Goal: Information Seeking & Learning: Learn about a topic

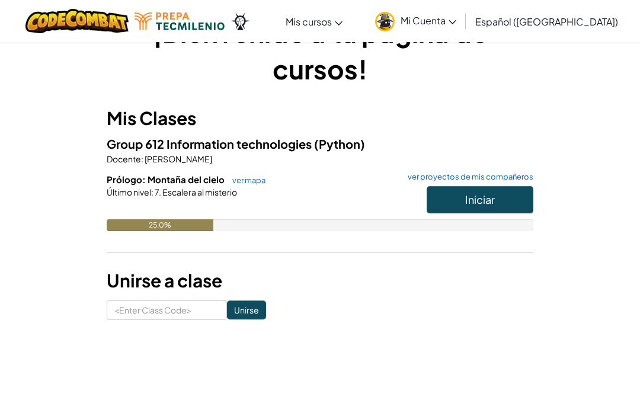
scroll to position [55, 0]
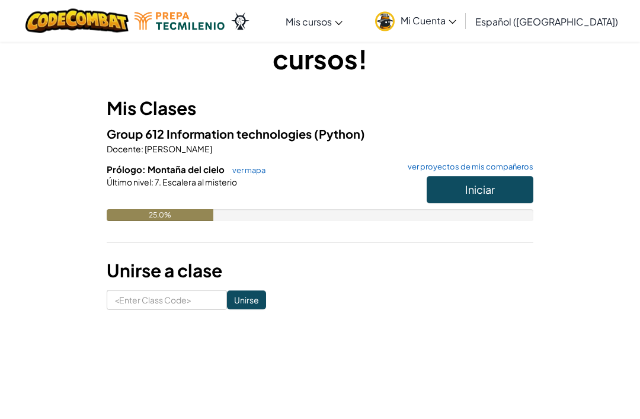
click at [519, 194] on button "Iniciar" at bounding box center [479, 189] width 107 height 27
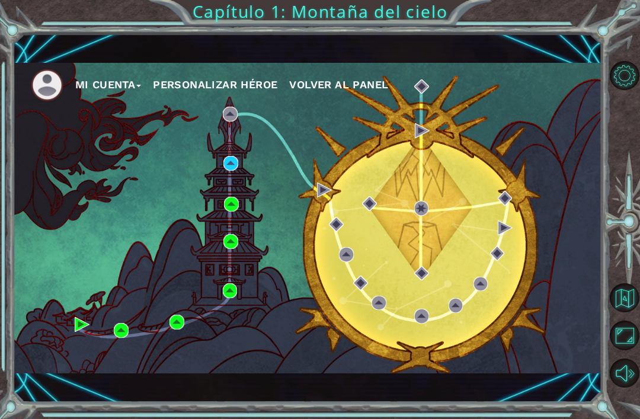
click at [271, 203] on div "Mi Cuenta Personalizar héroe Volver al panel" at bounding box center [307, 218] width 589 height 310
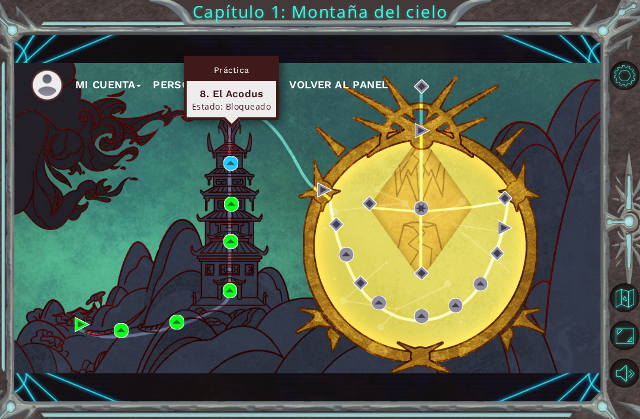
click at [267, 203] on div "Mi Cuenta Personalizar héroe Volver al panel" at bounding box center [307, 218] width 589 height 310
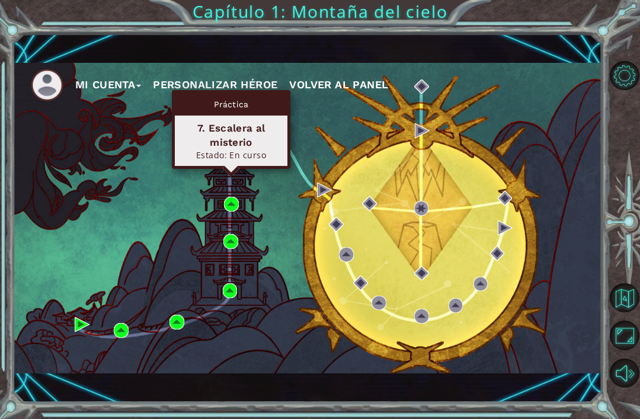
click at [262, 141] on div "7. Escalera al misterio" at bounding box center [231, 135] width 102 height 28
click at [231, 171] on img at bounding box center [230, 163] width 15 height 15
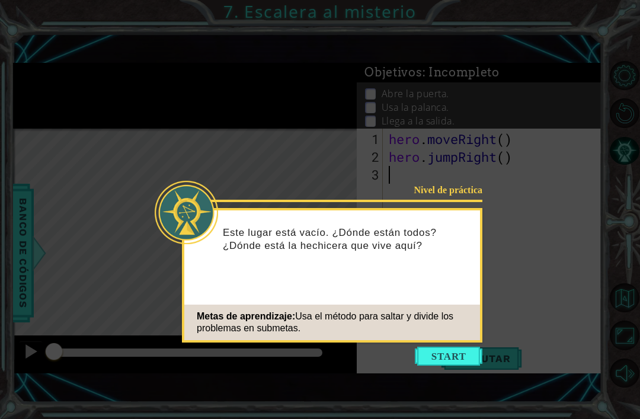
click at [468, 353] on button "Start" at bounding box center [449, 355] width 68 height 19
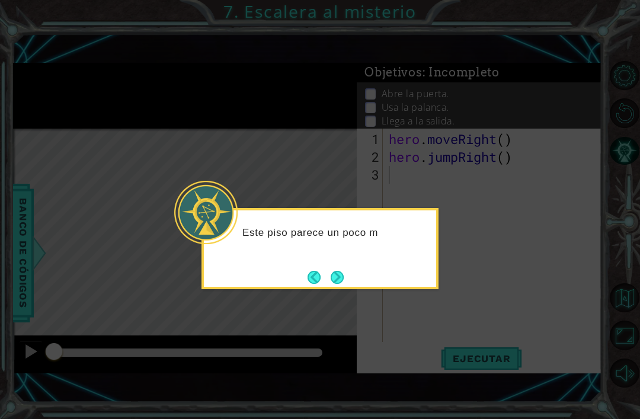
click at [336, 281] on button "Next" at bounding box center [336, 277] width 13 height 13
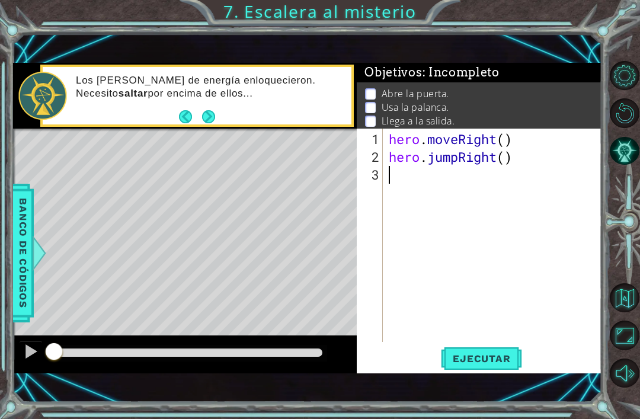
click at [503, 364] on span "Ejecutar" at bounding box center [481, 358] width 81 height 12
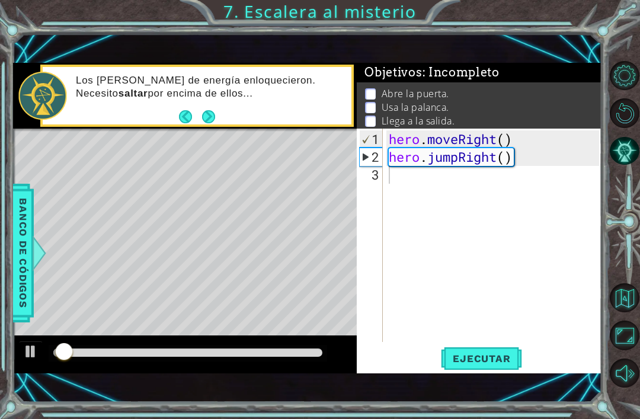
click at [202, 123] on button "Next" at bounding box center [208, 116] width 13 height 13
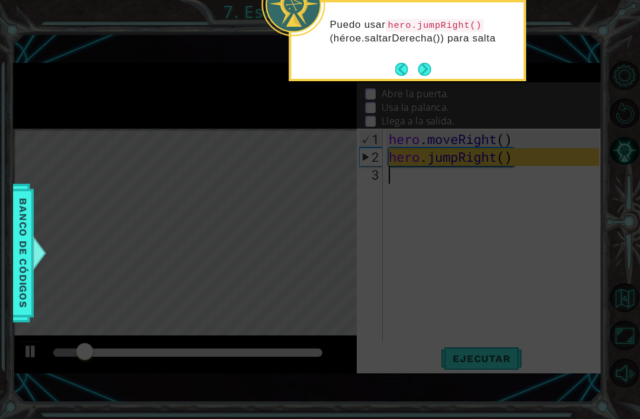
click at [442, 68] on div "Puedo usar hero.jumpRight() (héroe.saltarDerecha()) para salta" at bounding box center [407, 37] width 232 height 60
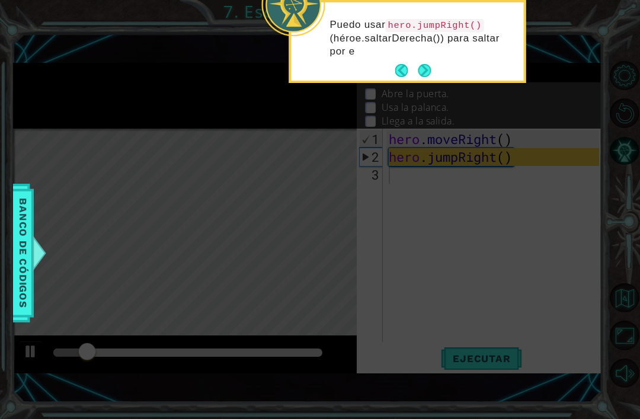
click at [429, 64] on button "Next" at bounding box center [424, 70] width 13 height 13
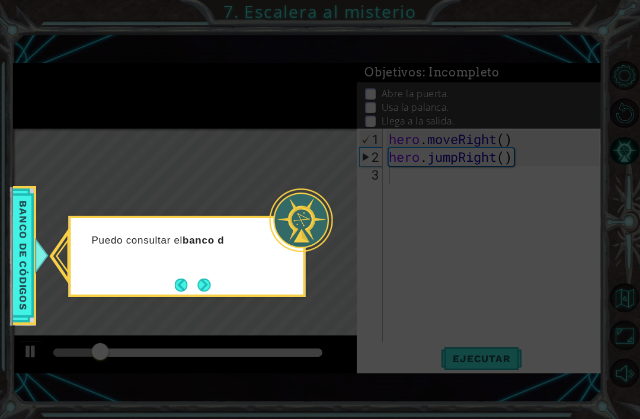
click at [216, 267] on div "Puedo consultar el banco d" at bounding box center [187, 246] width 232 height 47
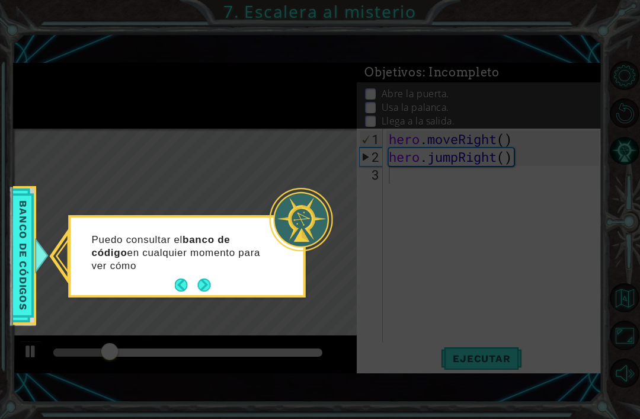
click at [214, 278] on div "Puedo consultar el banco de código en cualquier momento para ver cómo" at bounding box center [187, 258] width 232 height 73
click at [210, 281] on button "Next" at bounding box center [203, 284] width 13 height 13
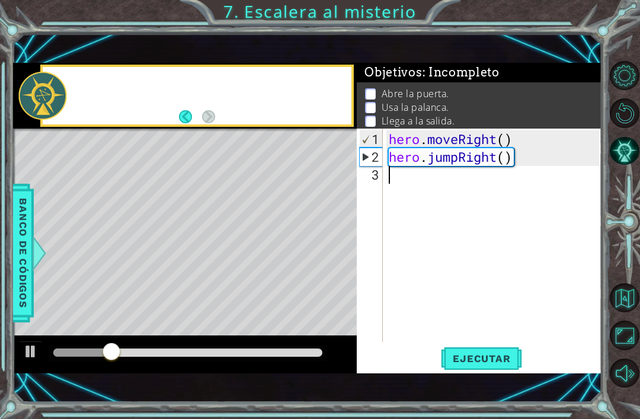
click at [214, 289] on div "Level Map" at bounding box center [286, 303] width 547 height 349
click at [205, 303] on div "Level Map" at bounding box center [286, 303] width 547 height 349
click at [187, 112] on div "Agregaré más acciones para abrir la" at bounding box center [185, 96] width 344 height 66
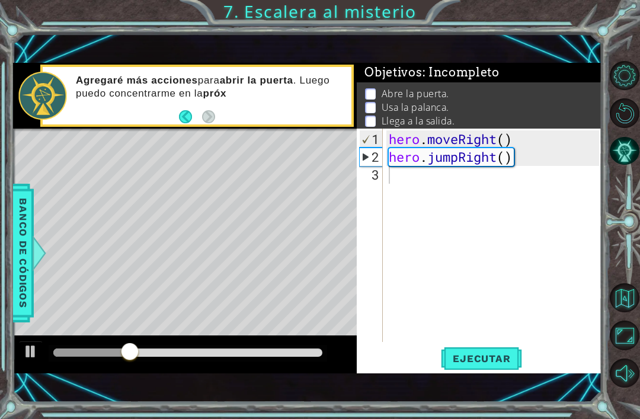
click at [195, 120] on button "Back" at bounding box center [190, 116] width 23 height 13
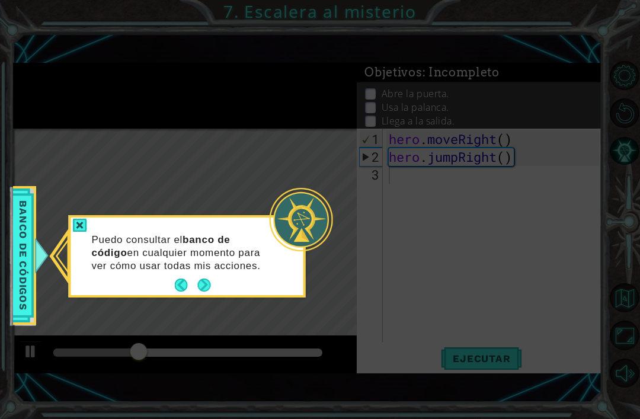
click at [230, 299] on icon at bounding box center [320, 209] width 640 height 419
click at [210, 280] on button "Next" at bounding box center [203, 284] width 13 height 13
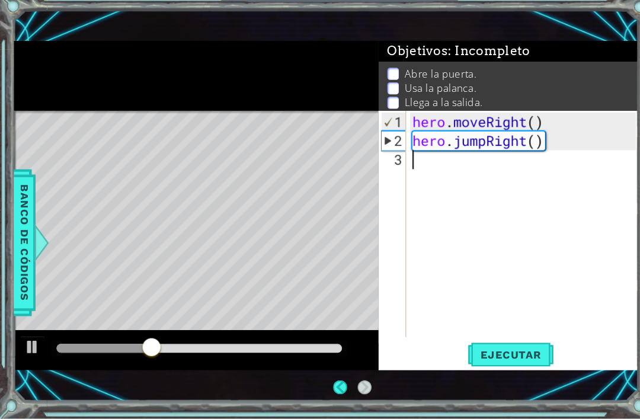
click at [201, 269] on div "Level Map" at bounding box center [286, 303] width 547 height 349
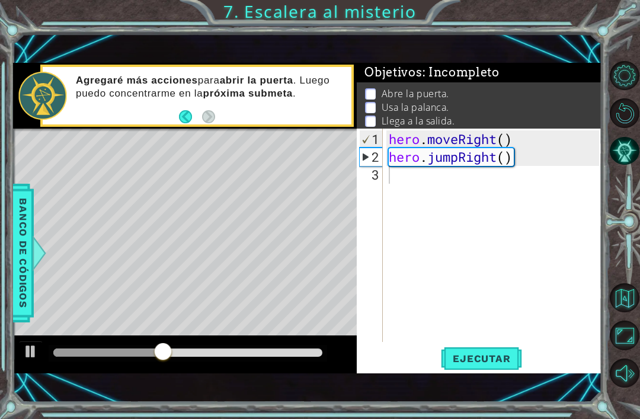
click at [507, 358] on span "Ejecutar" at bounding box center [481, 358] width 81 height 12
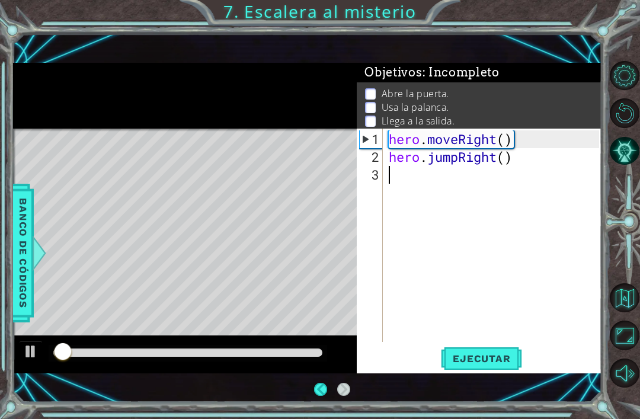
scroll to position [14, 0]
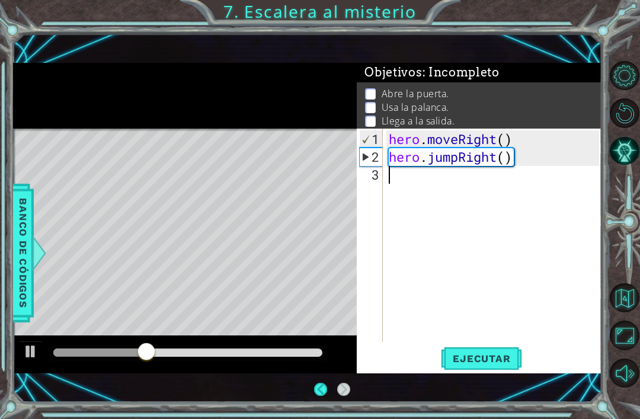
click at [200, 110] on div at bounding box center [185, 96] width 344 height 66
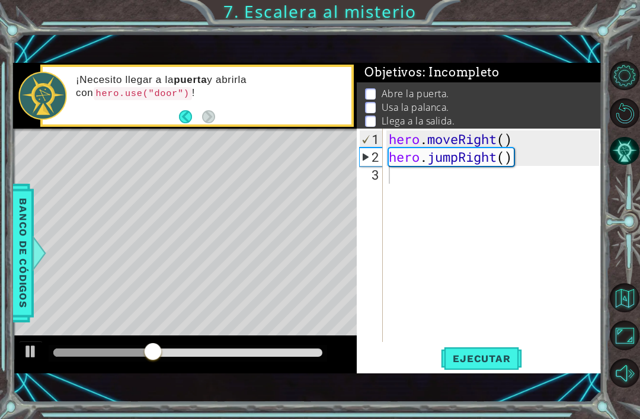
click at [185, 114] on button "Back" at bounding box center [190, 116] width 23 height 13
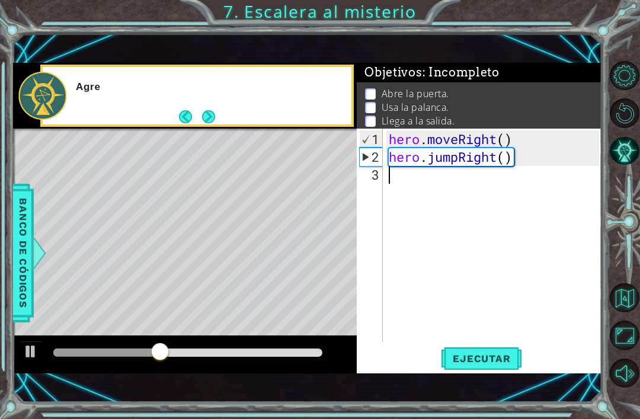
click at [204, 123] on button "Next" at bounding box center [209, 117] width 20 height 20
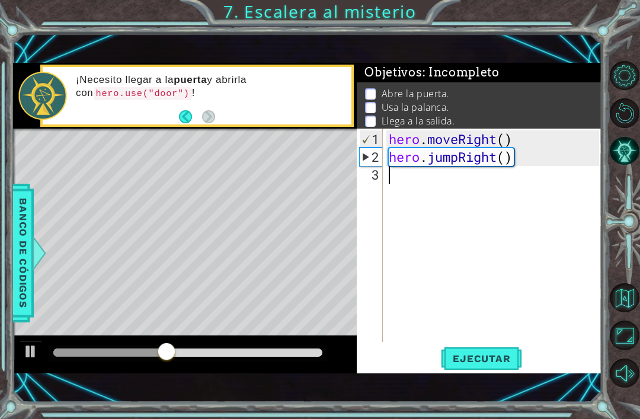
click at [216, 118] on div "¡Necesito llegar a la puerta y abrirla con hero.use("door") !" at bounding box center [210, 96] width 284 height 56
click at [399, 172] on div "hero . moveRight ( ) hero . jumpRight ( )" at bounding box center [495, 254] width 219 height 249
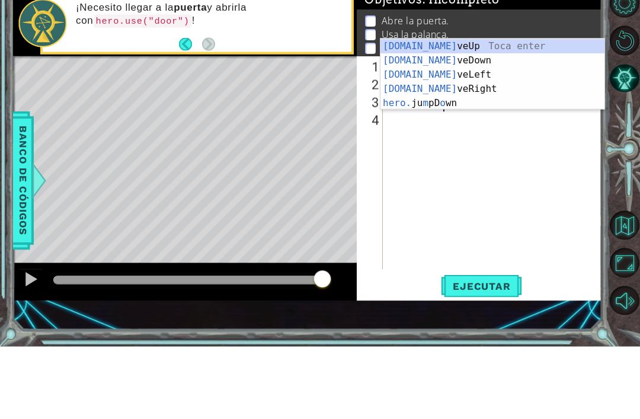
scroll to position [0, 2]
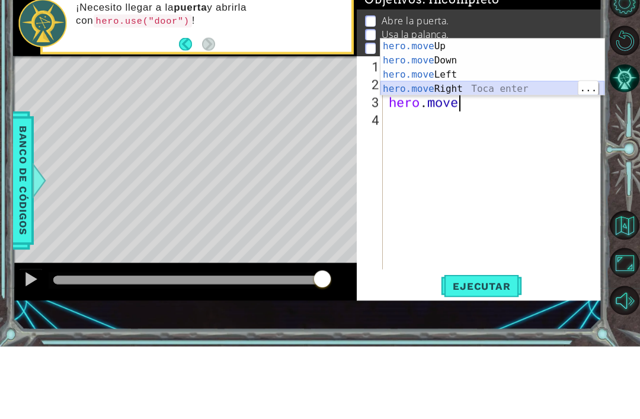
click at [449, 111] on div "hero.move Up Toca enter hero.move Down Toca enter hero.move Left Toca enter her…" at bounding box center [492, 153] width 224 height 85
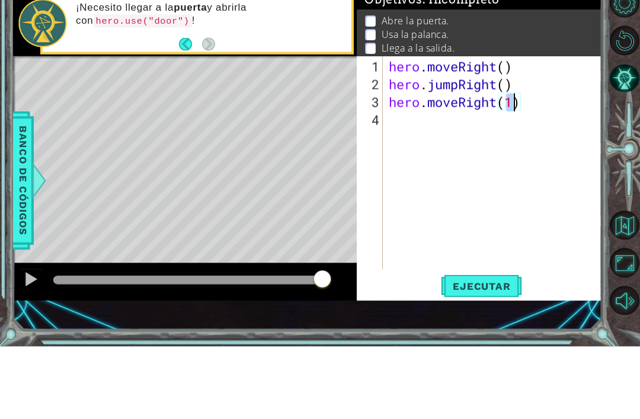
scroll to position [40, 0]
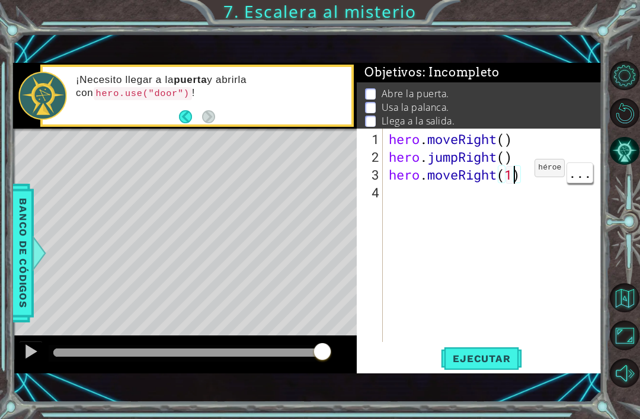
click at [516, 175] on div "hero . moveRight ( ) hero . jumpRight ( ) hero . moveRight ( 1 )" at bounding box center [495, 254] width 219 height 249
type textarea "hero.moveRight()"
click at [403, 200] on div "hero . moveRight ( ) hero . jumpRight ( ) hero . moveRight ( )" at bounding box center [495, 254] width 219 height 249
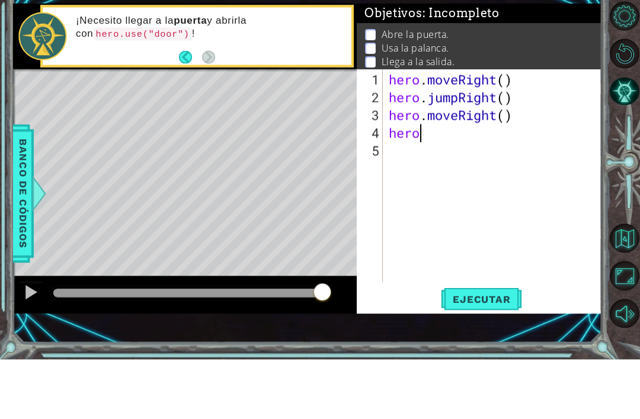
scroll to position [0, 1]
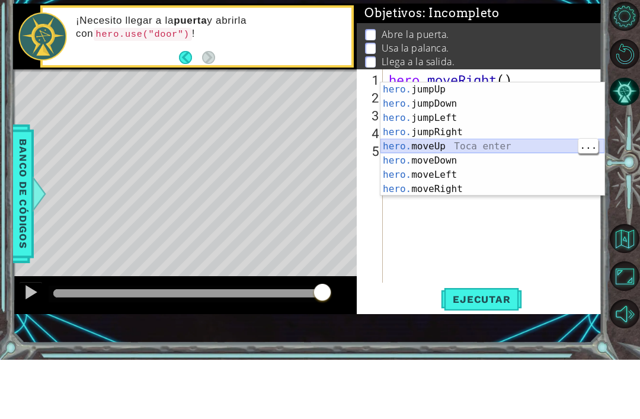
click at [443, 146] on div "hero. jumpUp Toca enter hero. jumpDown Toca enter hero. jumpLeft Toca enter her…" at bounding box center [492, 213] width 224 height 142
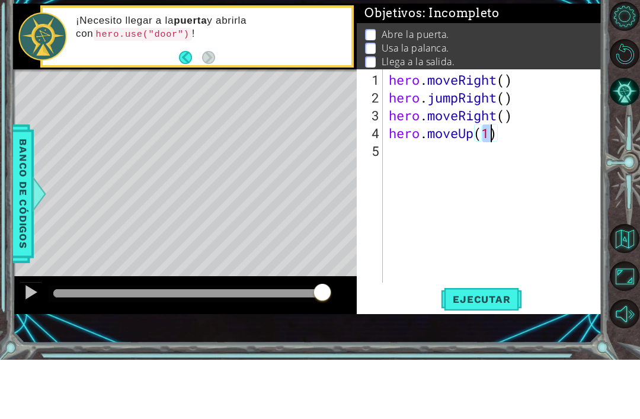
type textarea "hero.moveUp()"
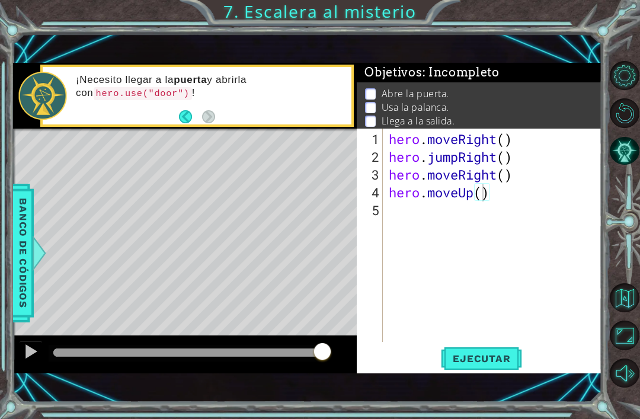
scroll to position [0, 0]
click at [405, 214] on div "hero . moveRight ( ) hero . jumpRight ( ) hero . moveRight ( ) hero . moveUp ( )" at bounding box center [495, 254] width 219 height 249
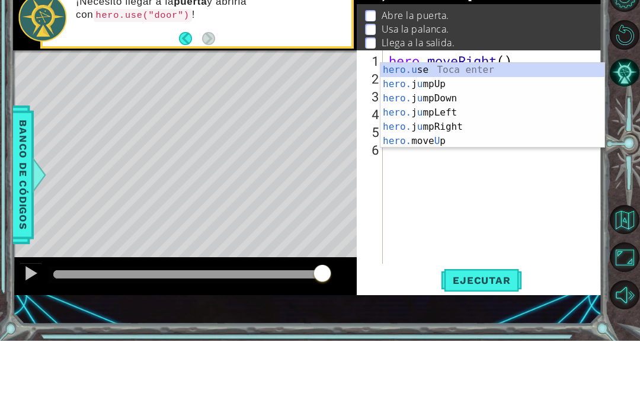
scroll to position [0, 2]
click at [426, 141] on div "hero.u se Toca enter hero. j u mpUp Toca enter hero. j u mpDown Toca enter hero…" at bounding box center [492, 198] width 224 height 114
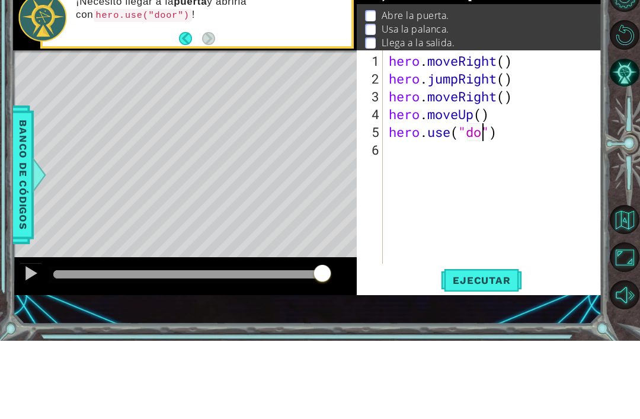
type textarea "hero.use("door")"
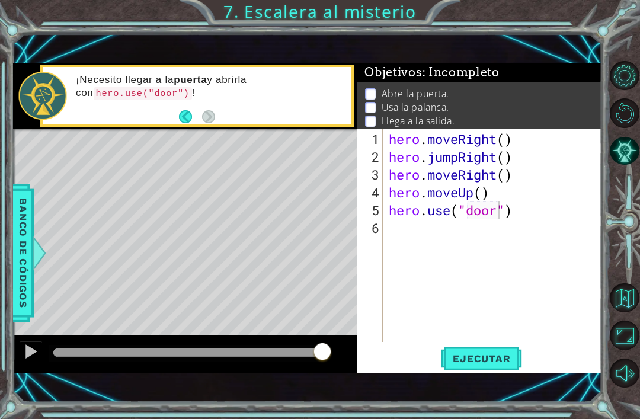
scroll to position [0, 0]
click at [509, 359] on span "Ejecutar" at bounding box center [481, 358] width 81 height 12
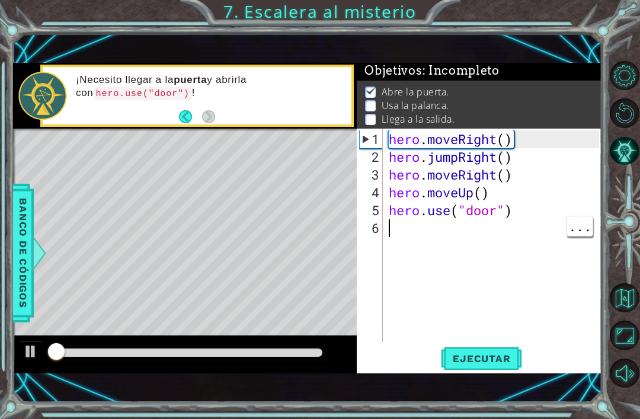
scroll to position [2, 0]
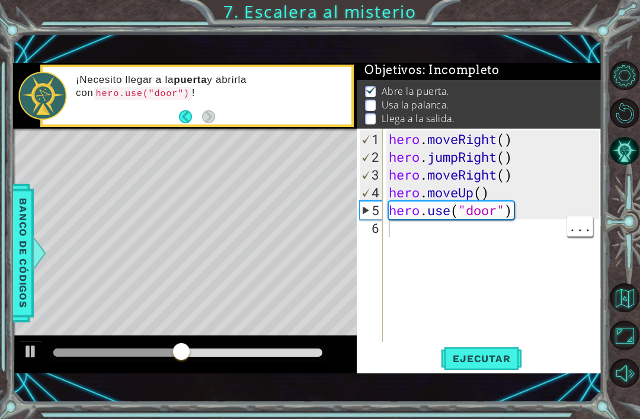
click at [399, 236] on div "hero . moveRight ( ) hero . jumpRight ( ) hero . moveRight ( ) hero . moveUp ( …" at bounding box center [495, 254] width 219 height 249
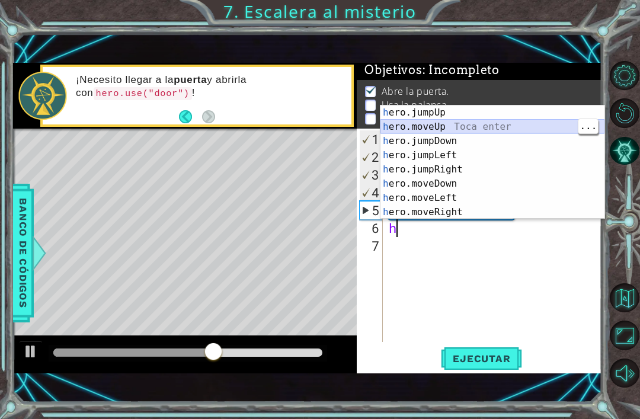
click at [441, 126] on div "h ero.jumpUp Toca enter h ero.moveUp Toca enter h ero.jumpDown Toca enter h ero…" at bounding box center [492, 176] width 224 height 142
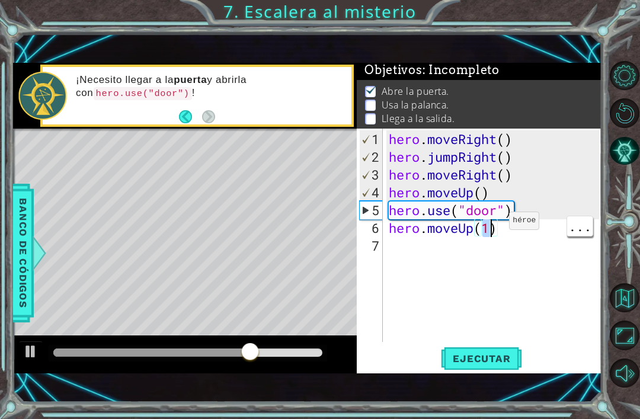
click at [489, 225] on div "hero . moveRight ( ) hero . jumpRight ( ) hero . moveRight ( ) hero . moveUp ( …" at bounding box center [495, 254] width 219 height 249
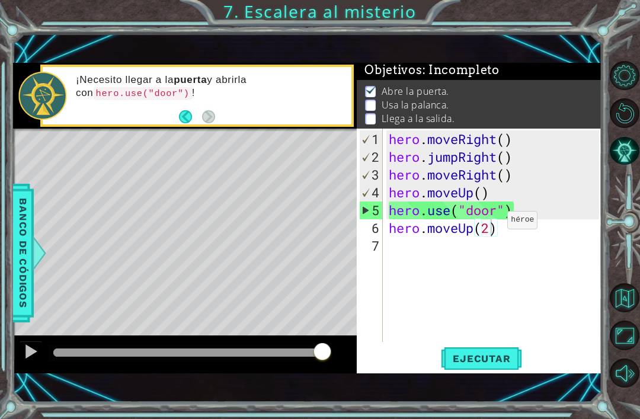
type textarea "hero.moveUp(2)"
click at [505, 357] on span "Ejecutar" at bounding box center [481, 358] width 81 height 12
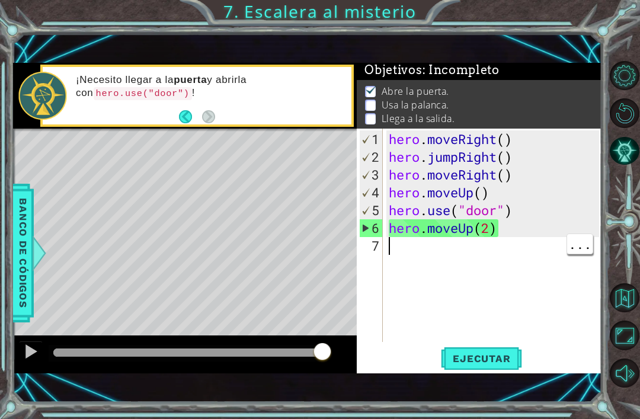
scroll to position [0, 0]
click at [401, 252] on div "hero . moveRight ( ) hero . jumpRight ( ) hero . moveRight ( ) hero . moveUp ( …" at bounding box center [495, 254] width 219 height 249
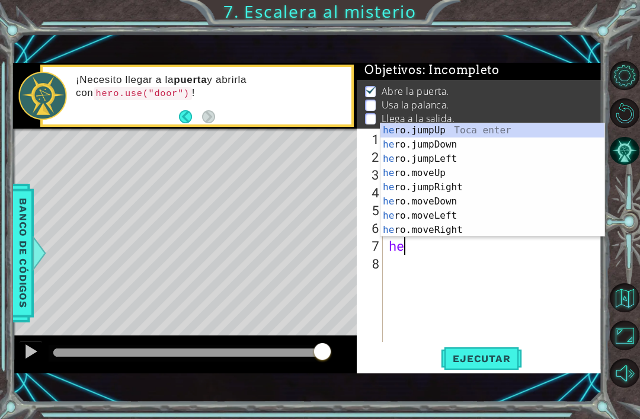
type textarea "her"
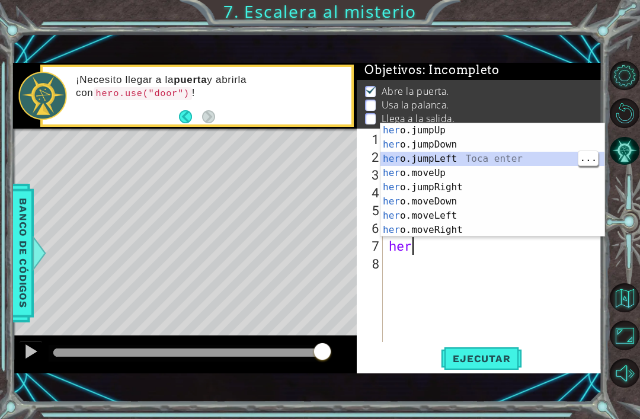
click at [454, 156] on div "her o.jumpUp Toca enter her o.jumpDown Toca enter her o.jumpLeft Toca enter her…" at bounding box center [492, 194] width 224 height 142
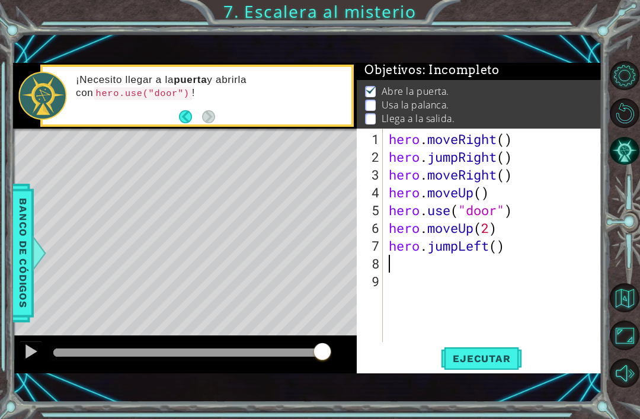
scroll to position [0, 0]
click at [394, 269] on div "hero . moveRight ( ) hero . jumpRight ( ) hero . moveRight ( ) hero . moveUp ( …" at bounding box center [495, 254] width 219 height 249
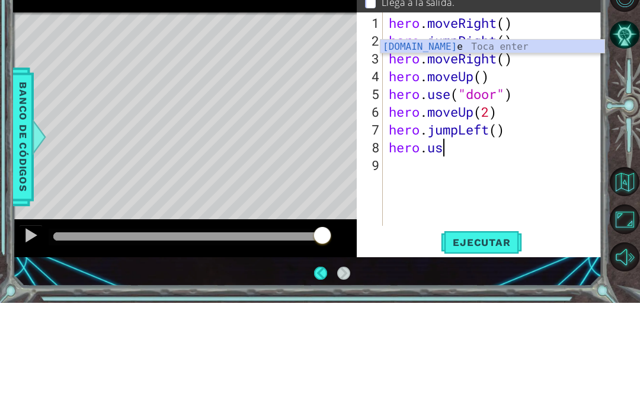
scroll to position [0, 2]
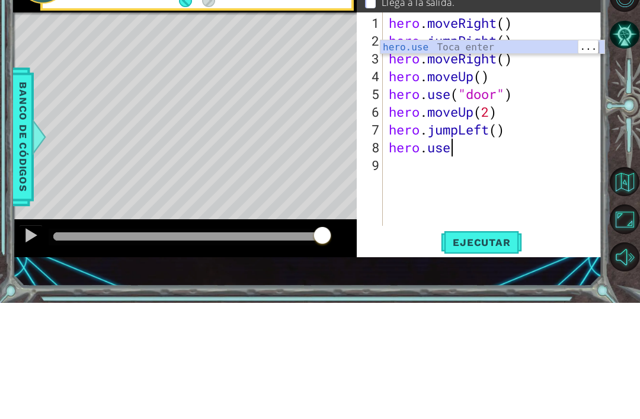
click at [419, 156] on div "hero.use Toca enter" at bounding box center [492, 177] width 224 height 43
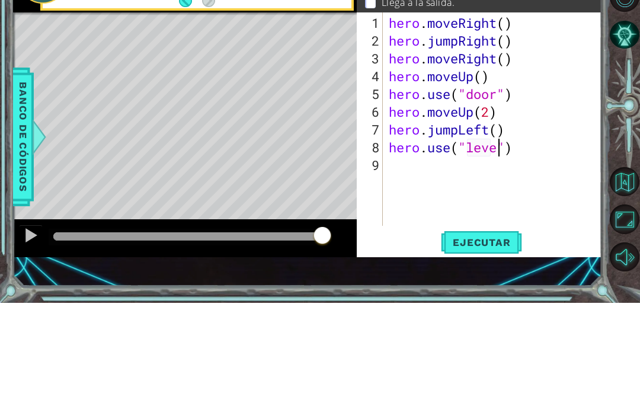
scroll to position [0, 5]
type textarea "hero.use("lever")"
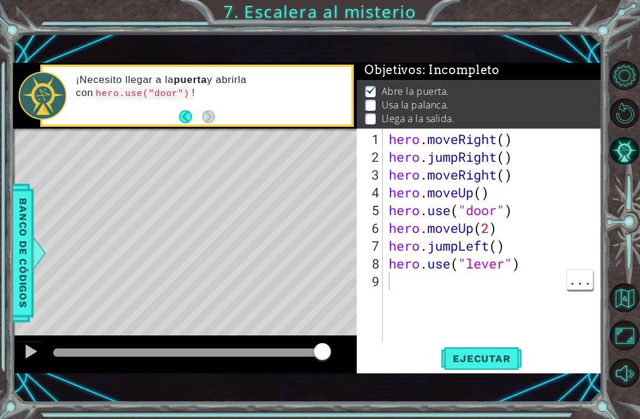
scroll to position [0, 0]
click at [405, 280] on div "hero . moveRight ( ) hero . jumpRight ( ) hero . moveRight ( ) hero . moveUp ( …" at bounding box center [495, 254] width 219 height 249
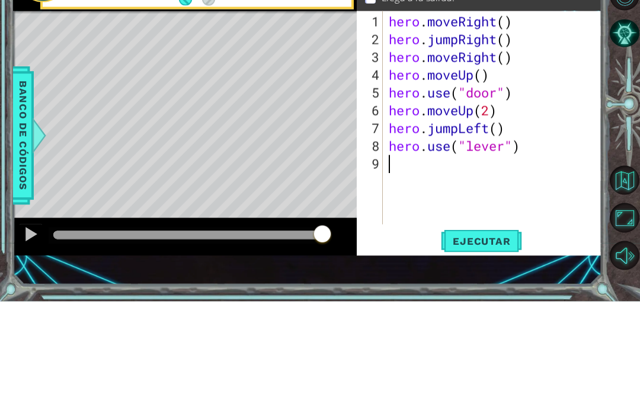
type textarea "h"
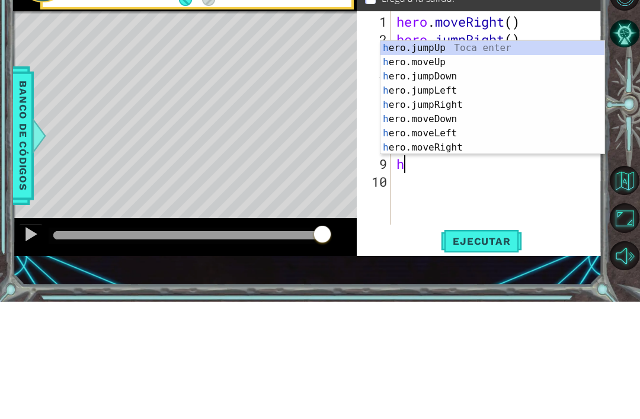
click at [463, 158] on div "h ero.jumpUp Toca enter h ero.moveUp Toca enter h ero.jumpDown Toca enter h ero…" at bounding box center [492, 229] width 224 height 142
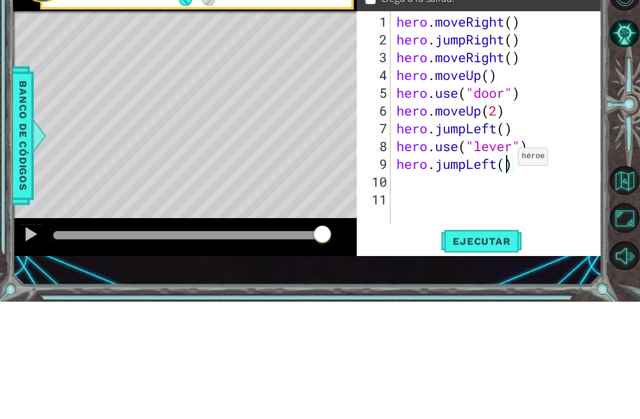
scroll to position [0, 5]
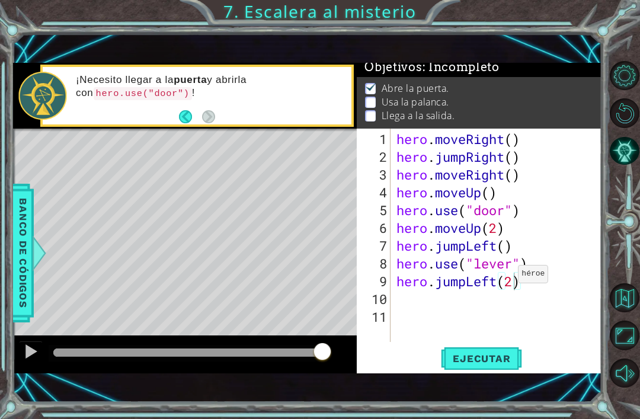
click at [500, 355] on span "Ejecutar" at bounding box center [481, 358] width 81 height 12
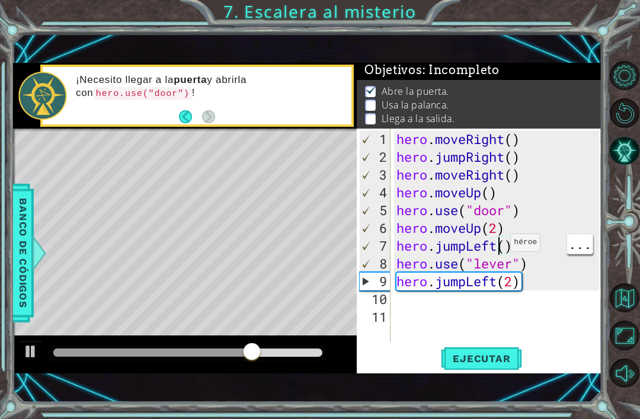
scroll to position [0, 5]
click at [469, 245] on div "hero . moveRight ( ) hero . jumpRight ( ) hero . moveRight ( ) hero . moveUp ( …" at bounding box center [499, 254] width 211 height 249
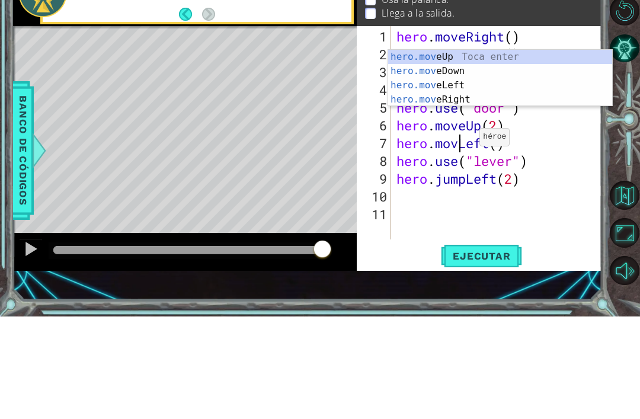
scroll to position [0, 4]
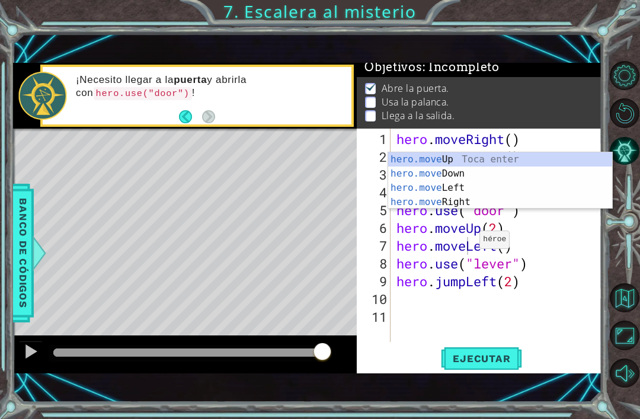
click at [503, 358] on span "Ejecutar" at bounding box center [481, 358] width 81 height 12
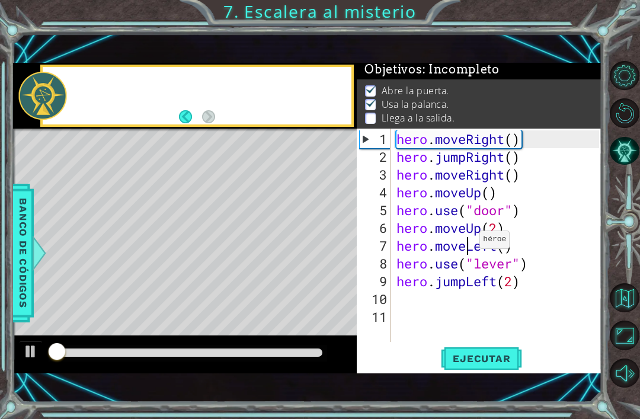
scroll to position [2, 0]
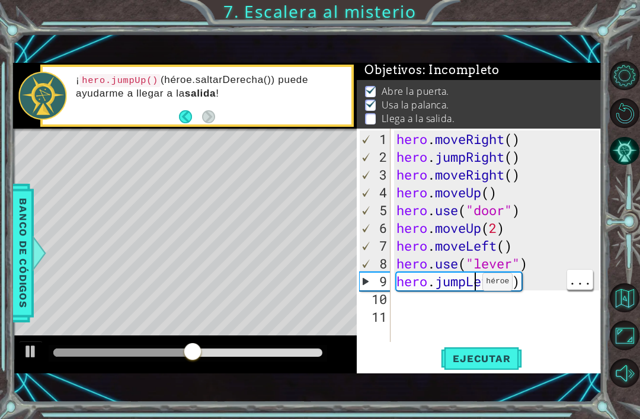
click at [463, 282] on div "hero . moveRight ( ) hero . jumpRight ( ) hero . moveRight ( ) hero . moveUp ( …" at bounding box center [499, 254] width 211 height 249
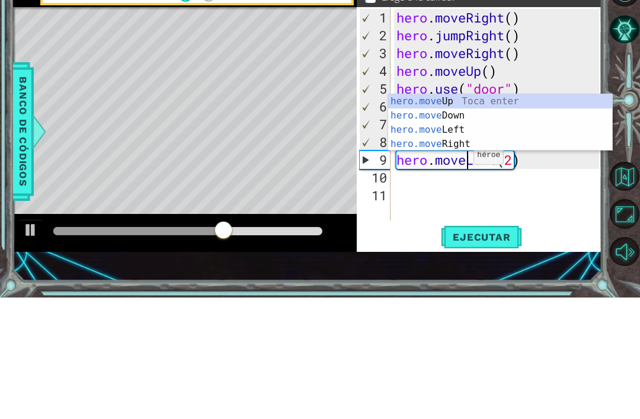
scroll to position [0, 4]
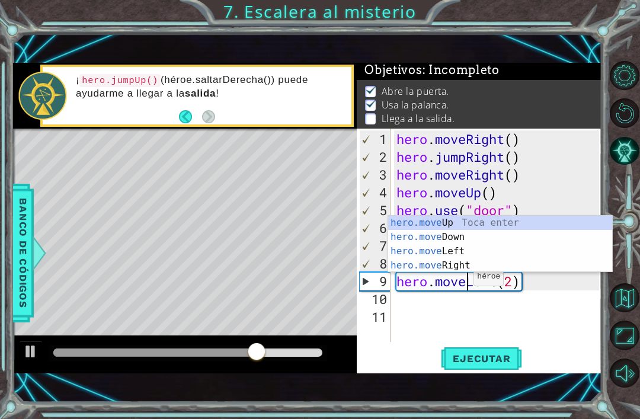
type textarea "hero.moveUp()"
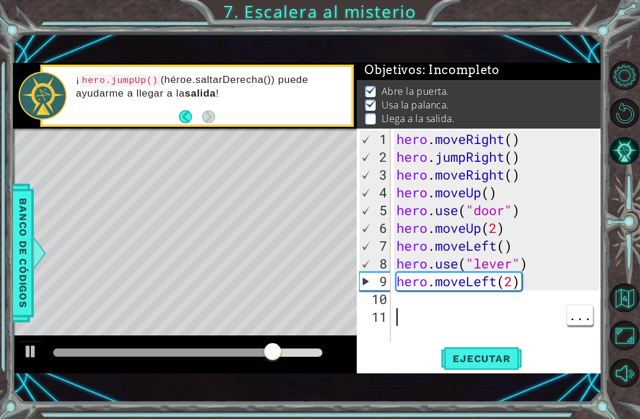
scroll to position [0, 0]
click at [418, 307] on div "hero . moveRight ( ) hero . jumpRight ( ) hero . moveRight ( ) hero . moveUp ( …" at bounding box center [499, 254] width 211 height 249
click at [403, 307] on div "hero . moveRight ( ) hero . jumpRight ( ) hero . moveRight ( ) hero . moveUp ( …" at bounding box center [499, 254] width 211 height 249
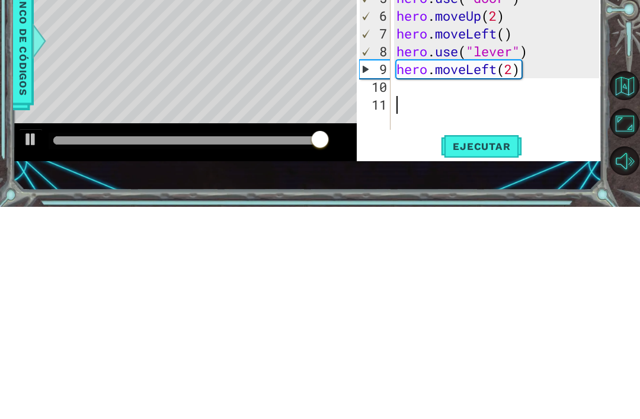
click at [397, 130] on div "hero . moveRight ( ) hero . jumpRight ( ) hero . moveRight ( ) hero . moveUp ( …" at bounding box center [499, 254] width 211 height 249
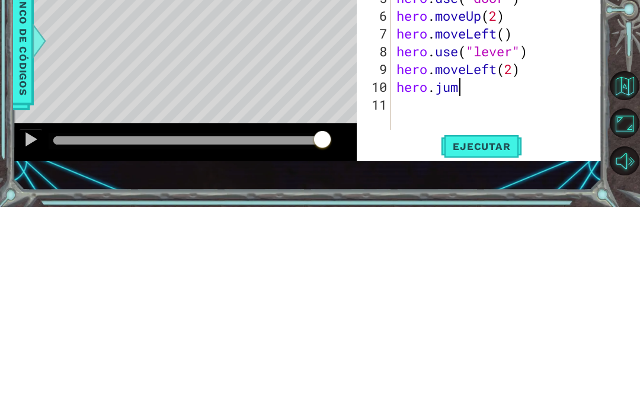
scroll to position [0, 2]
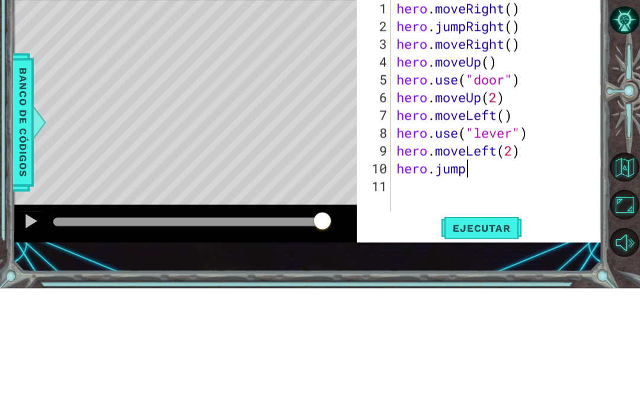
type textarea "hero.jumpU"
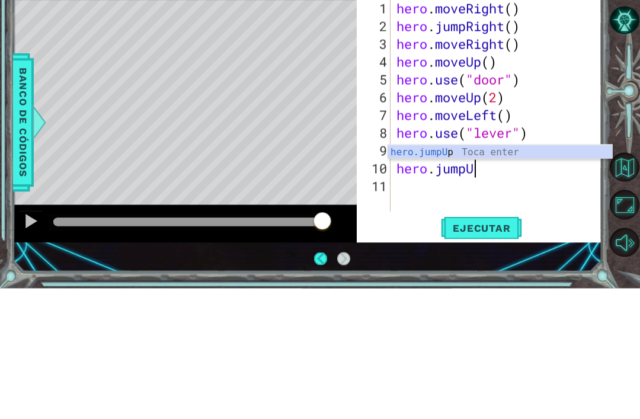
scroll to position [0, 3]
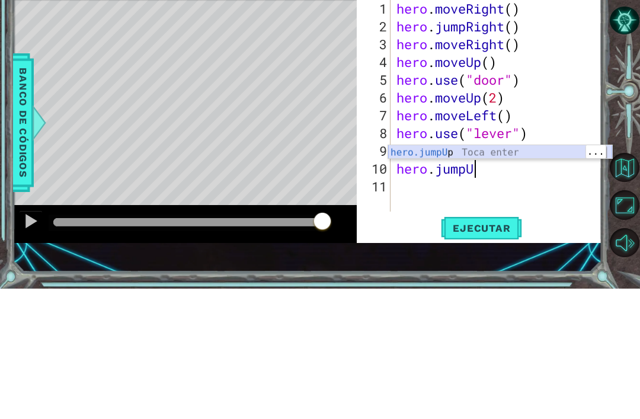
click at [449, 275] on div "hero.jumpU p Toca enter" at bounding box center [500, 296] width 224 height 43
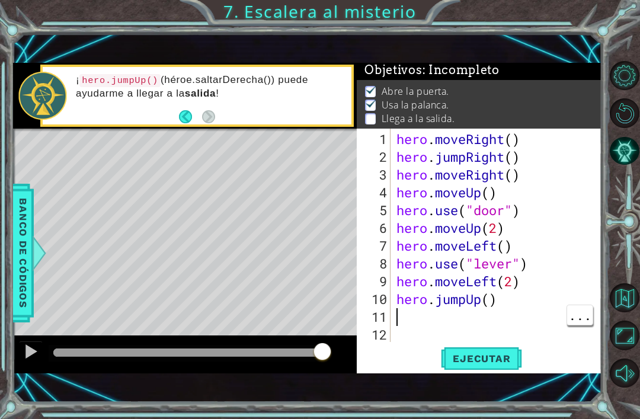
click at [402, 315] on div "hero . moveRight ( ) hero . jumpRight ( ) hero . moveRight ( ) hero . moveUp ( …" at bounding box center [499, 254] width 211 height 249
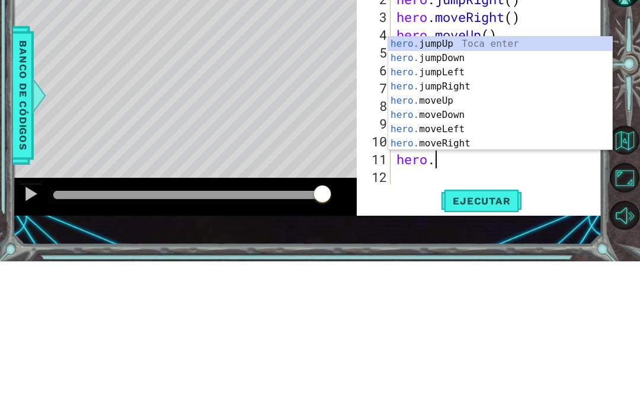
scroll to position [0, 1]
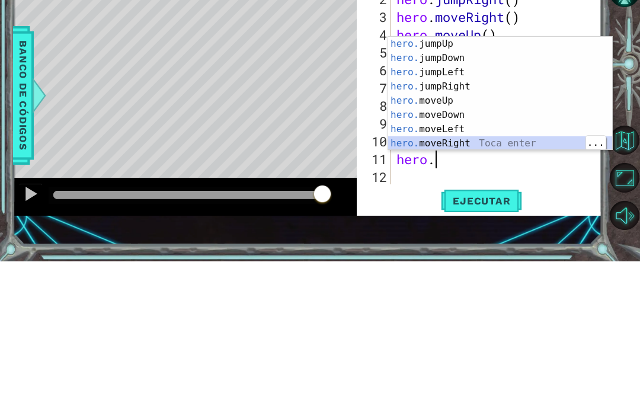
click at [463, 194] on div "hero. jumpUp Toca enter hero. jumpDown Toca enter hero. jumpLeft Toca enter her…" at bounding box center [500, 265] width 224 height 142
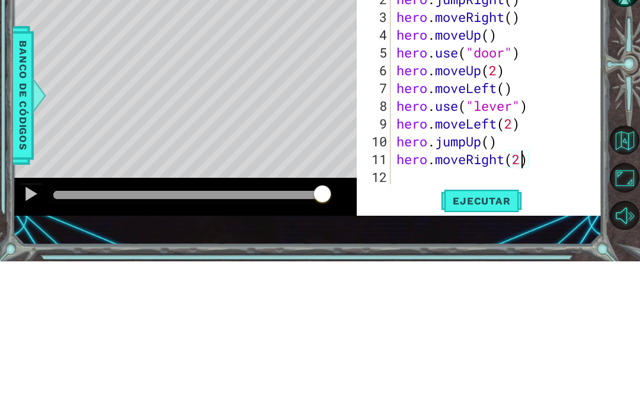
scroll to position [0, 5]
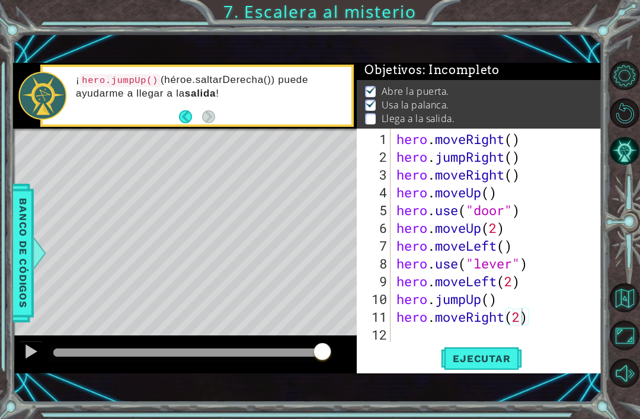
type textarea "hero.moveRight(2)"
click at [511, 357] on span "Ejecutar" at bounding box center [481, 358] width 81 height 12
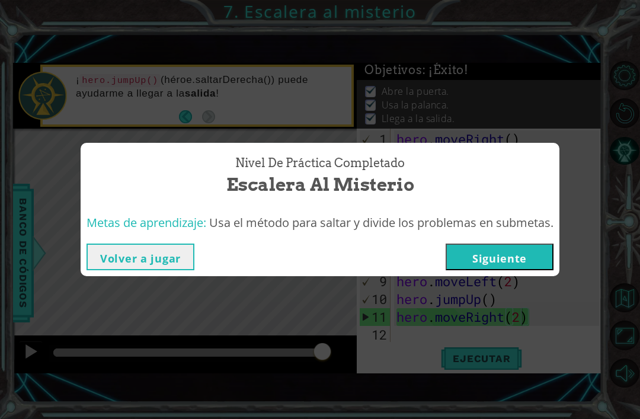
click at [106, 254] on button "Volver a jugar" at bounding box center [140, 256] width 108 height 27
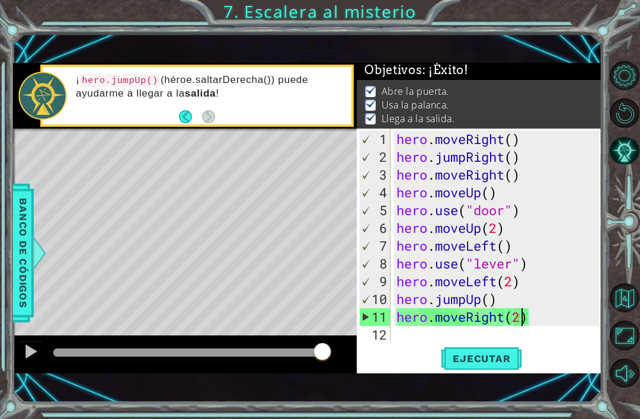
click at [505, 357] on span "Ejecutar" at bounding box center [481, 358] width 81 height 12
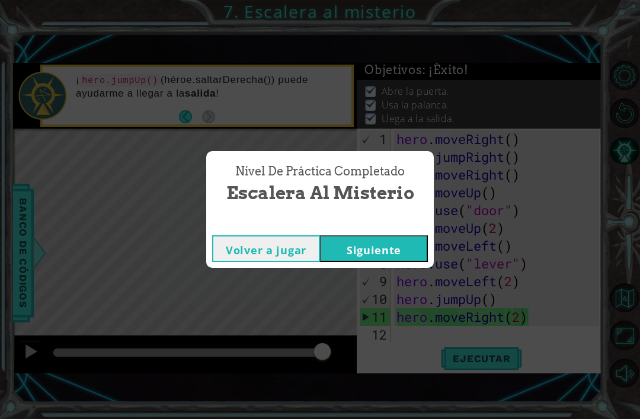
click at [352, 250] on button "Siguiente" at bounding box center [374, 248] width 108 height 27
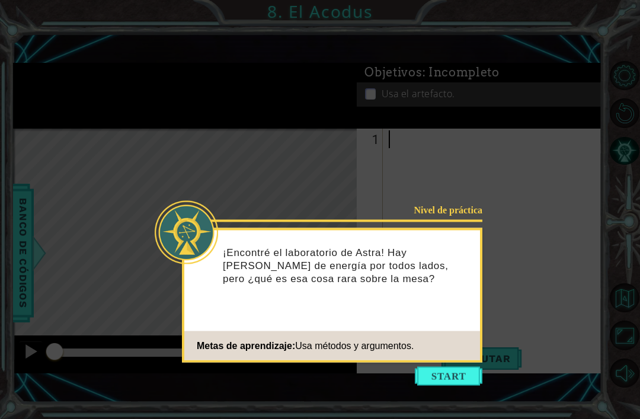
click at [461, 367] on button "Start" at bounding box center [449, 376] width 68 height 19
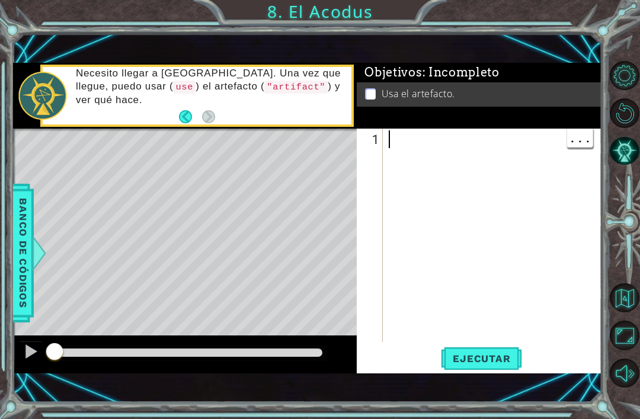
click at [389, 146] on div at bounding box center [495, 254] width 219 height 249
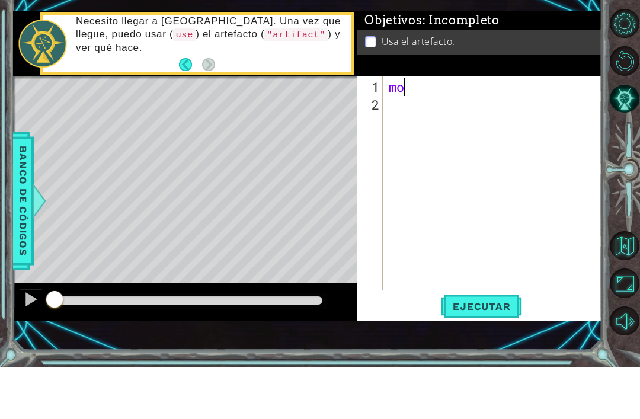
type textarea "m"
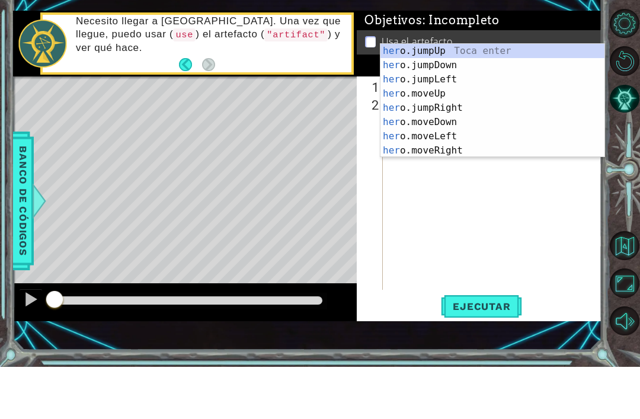
scroll to position [0, 1]
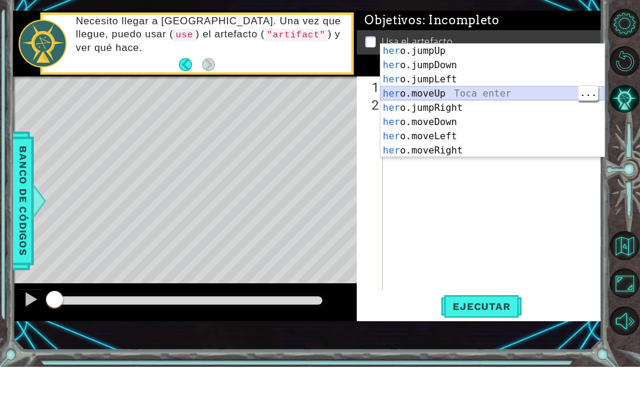
click at [436, 96] on div "her o.jumpUp Toca enter her o.jumpDown Toca enter her o.jumpLeft Toca enter her…" at bounding box center [492, 167] width 224 height 142
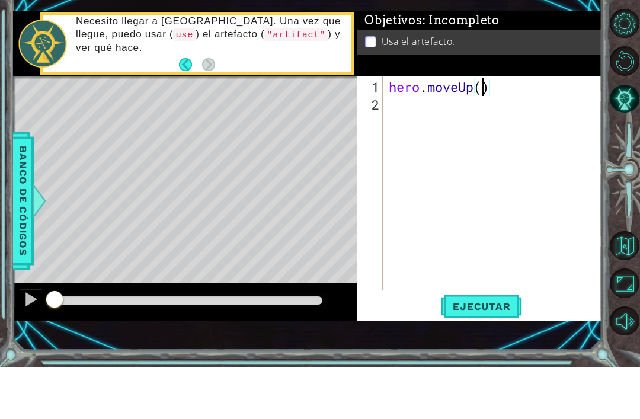
type textarea "hero.moveUp(2)"
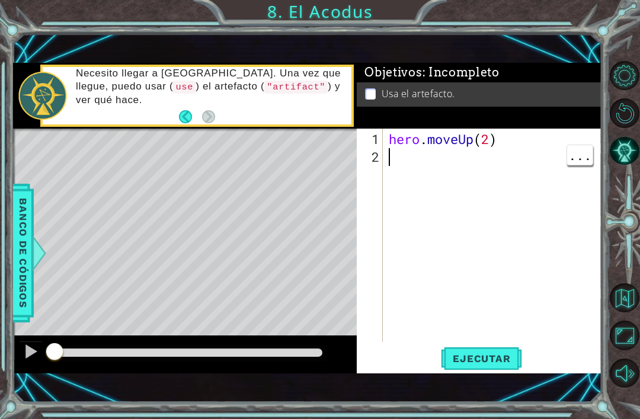
scroll to position [0, 0]
click at [403, 157] on div "hero . moveUp ( 2 )" at bounding box center [495, 254] width 219 height 249
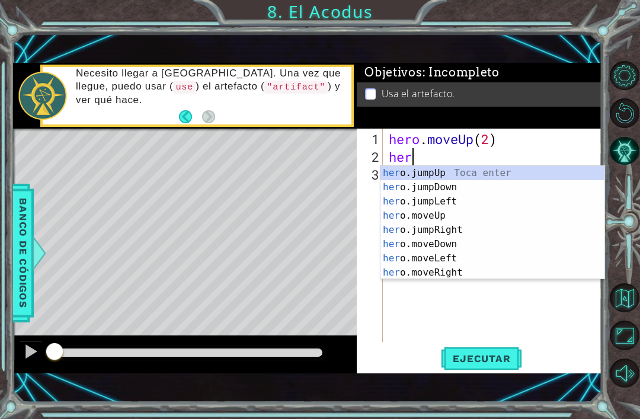
scroll to position [0, 1]
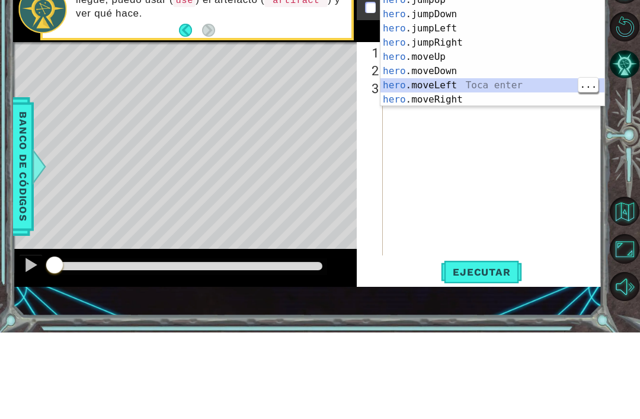
click at [451, 84] on div "hero .jumpUp Toca enter hero .jumpDown Toca enter hero .jumpLeft Toca enter her…" at bounding box center [492, 150] width 224 height 142
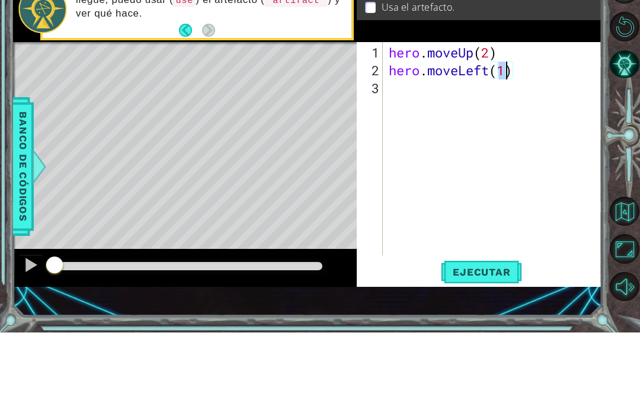
type textarea "hero.moveLeft()"
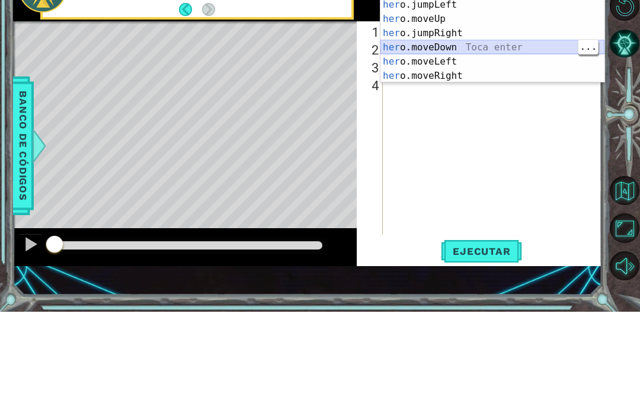
click at [449, 76] on div "her o.jumpUp Toca enter her o.jumpDown Toca enter her o.jumpLeft Toca enter her…" at bounding box center [492, 147] width 224 height 142
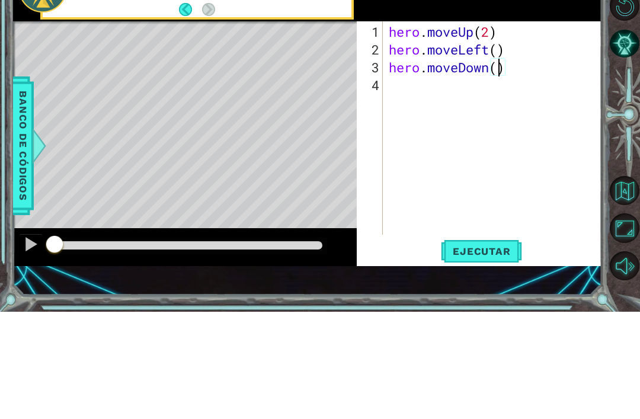
type textarea "hero.moveDown(2)"
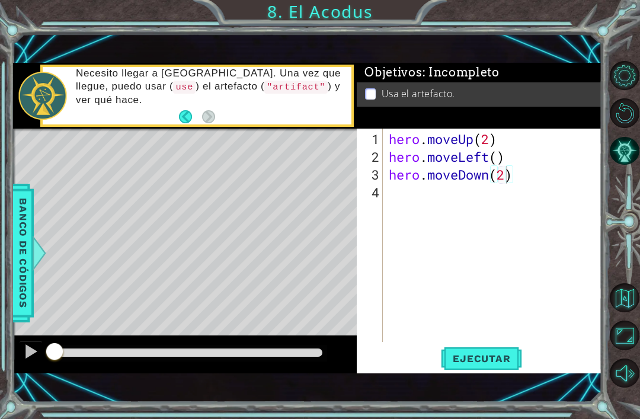
scroll to position [0, 0]
click at [403, 195] on div "hero . moveUp ( 2 ) hero . moveLeft ( ) hero . moveDown ( 2 )" at bounding box center [495, 254] width 219 height 249
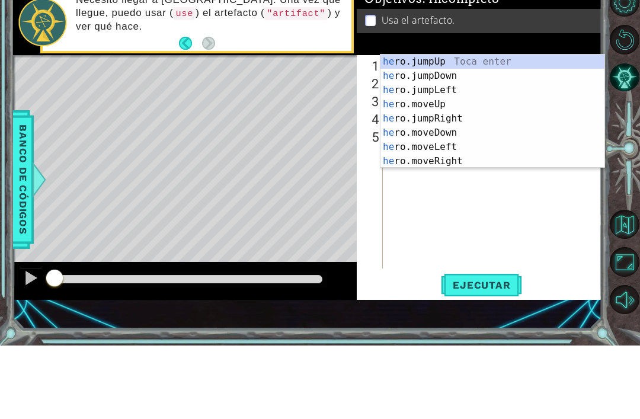
type textarea "her"
click at [454, 128] on div "her o.jumpUp Toca enter her o.jumpDown Toca enter her o.jumpLeft Toca enter her…" at bounding box center [492, 199] width 224 height 142
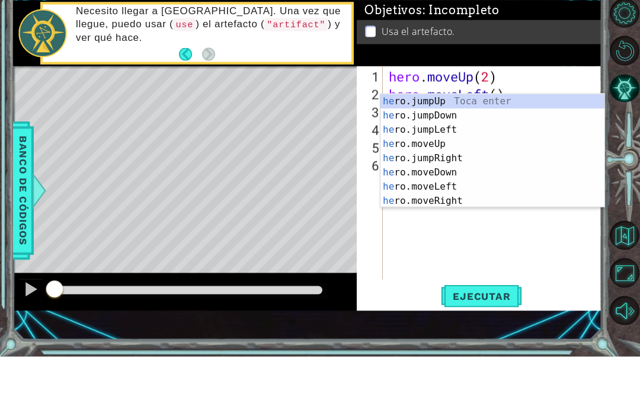
scroll to position [14, 0]
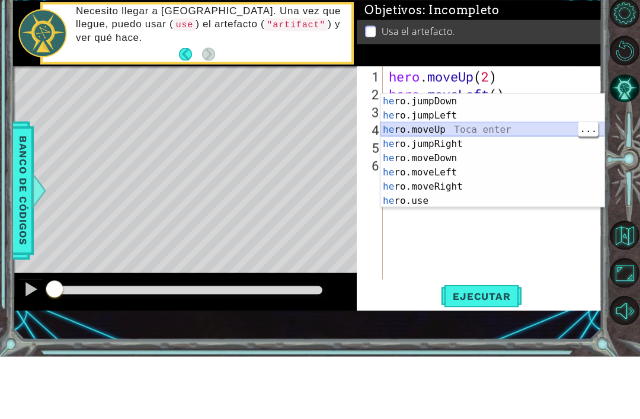
click at [436, 156] on div "he ro.jumpDown Toca enter he ro.jumpLeft Toca enter he ro.moveUp Toca enter he …" at bounding box center [492, 227] width 224 height 142
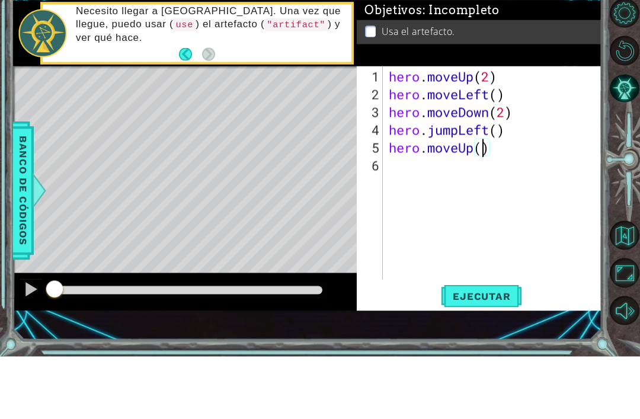
type textarea "hero.moveUp(2)"
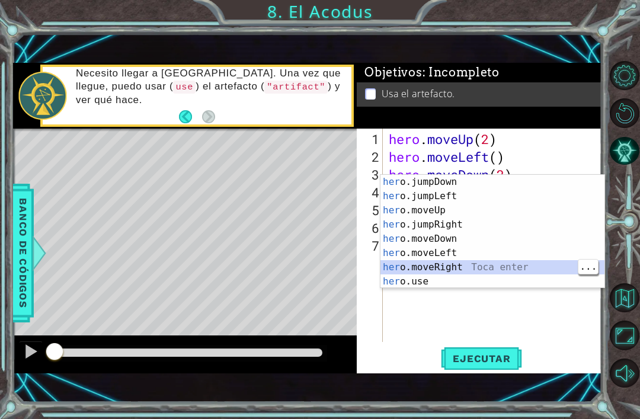
click at [457, 265] on div "her o.jumpDown Toca enter her o.jumpLeft Toca enter her o.moveUp Toca enter her…" at bounding box center [492, 246] width 224 height 142
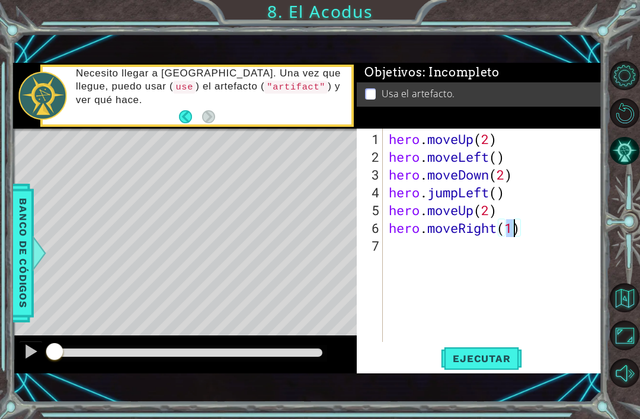
type textarea "hero.moveRight()"
click at [411, 242] on div "hero . moveUp ( 2 ) hero . moveLeft ( ) hero . moveDown ( 2 ) hero . jumpLeft (…" at bounding box center [495, 254] width 219 height 249
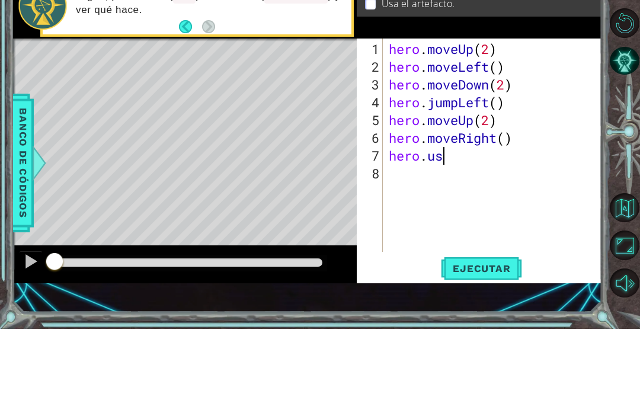
scroll to position [0, 2]
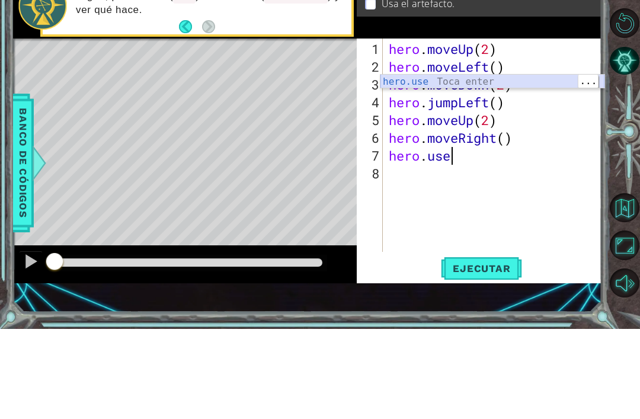
click at [426, 165] on div "hero.use Toca enter" at bounding box center [492, 186] width 224 height 43
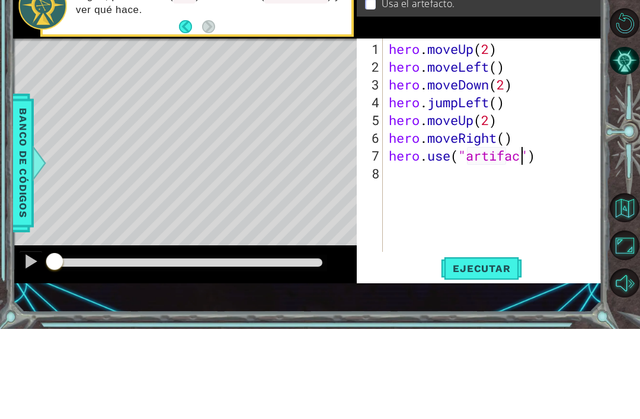
type textarea "hero.use("artifact")"
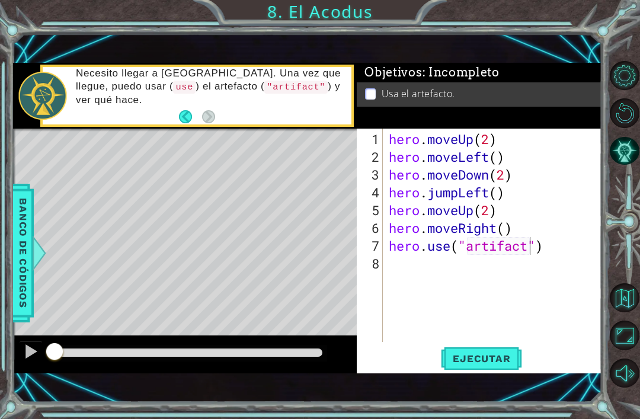
scroll to position [0, 0]
click at [508, 357] on span "Ejecutar" at bounding box center [481, 358] width 81 height 12
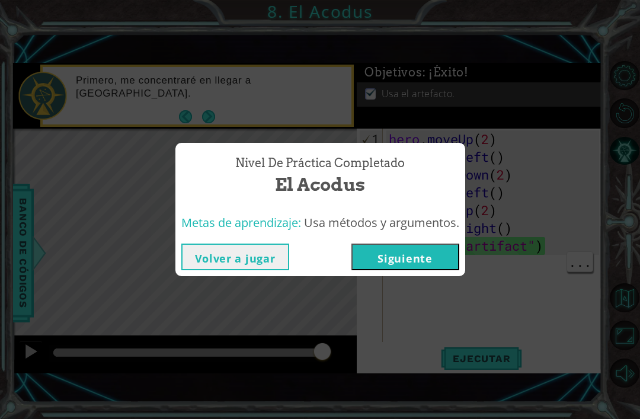
click at [444, 248] on button "Siguiente" at bounding box center [405, 256] width 108 height 27
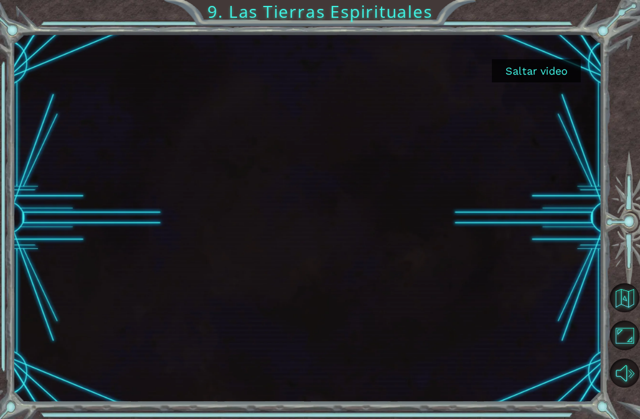
click at [535, 66] on button "Saltar video" at bounding box center [536, 70] width 89 height 23
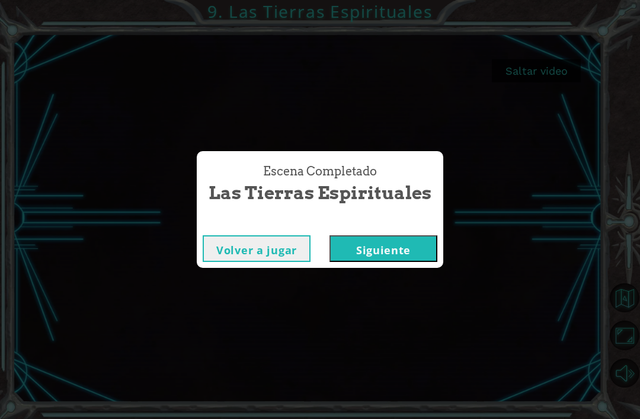
click at [423, 241] on button "Siguiente" at bounding box center [383, 248] width 108 height 27
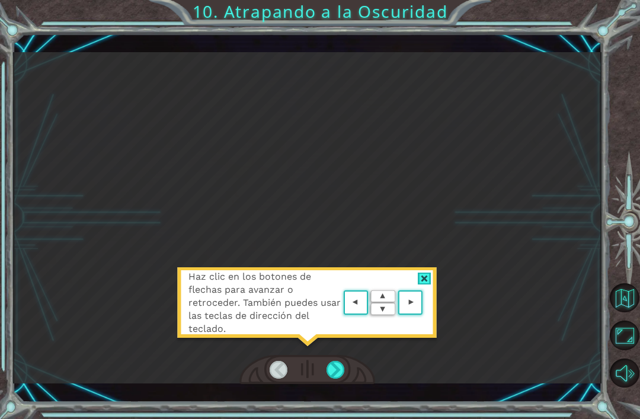
click at [63, 60] on div "Haz clic en los botones de flechas para avanzar o retroceder. También puedes us…" at bounding box center [307, 217] width 589 height 331
click at [87, 57] on div "Haz clic en los botones de flechas para avanzar o retroceder. También puedes us…" at bounding box center [307, 217] width 589 height 331
click at [426, 273] on div at bounding box center [425, 278] width 14 height 12
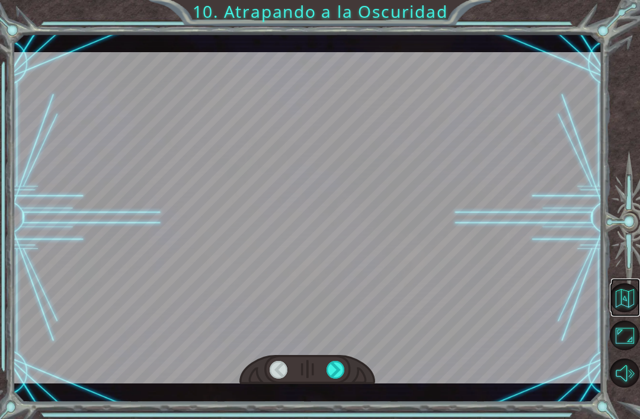
click at [622, 312] on button "Volver al mapa" at bounding box center [623, 297] width 29 height 29
